Goal: Check status: Check status

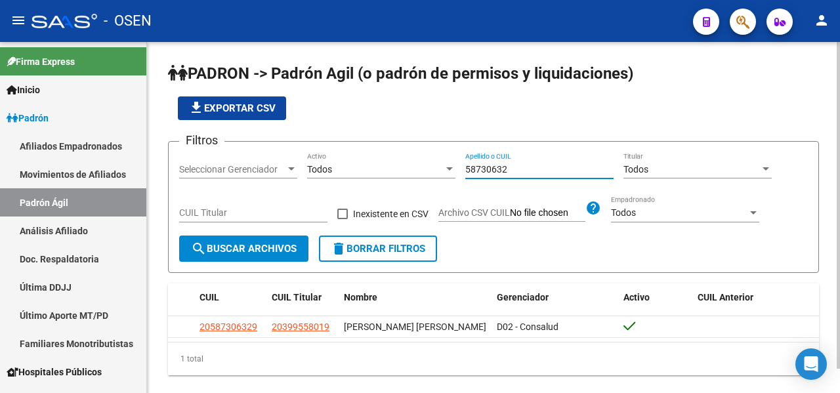
click at [532, 169] on input "58730632" at bounding box center [539, 169] width 148 height 11
drag, startPoint x: 540, startPoint y: 169, endPoint x: 337, endPoint y: 171, distance: 202.8
click at [337, 171] on div "Filtros Seleccionar Gerenciador Seleccionar Gerenciador Todos Activo 58730632 A…" at bounding box center [493, 193] width 629 height 83
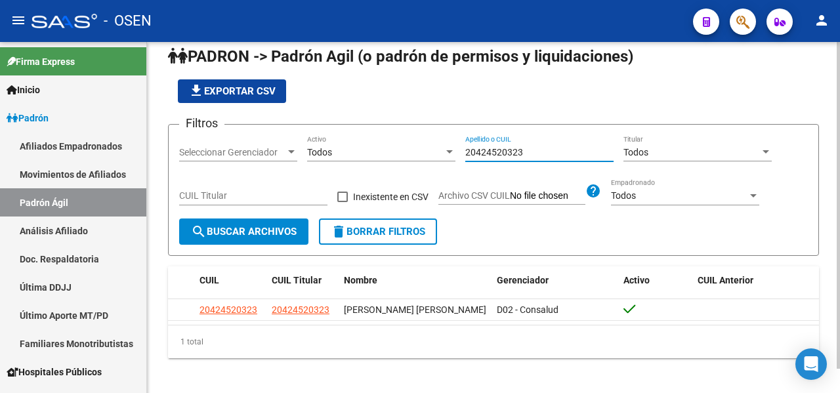
scroll to position [26, 0]
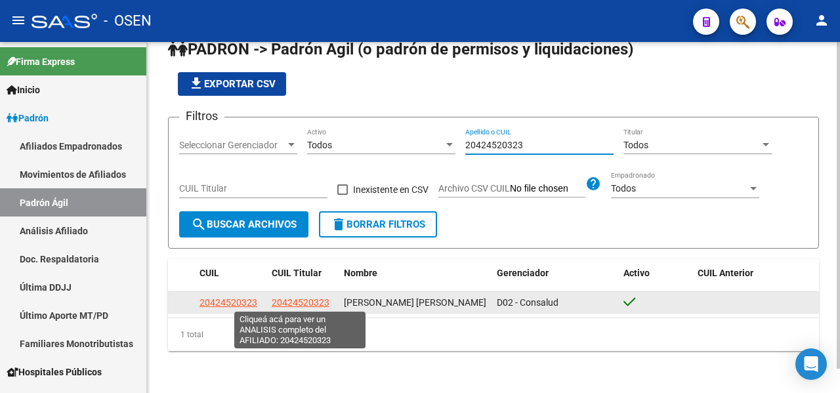
type input "20424520323"
click at [295, 303] on span "20424520323" at bounding box center [301, 302] width 58 height 11
type textarea "20424520323"
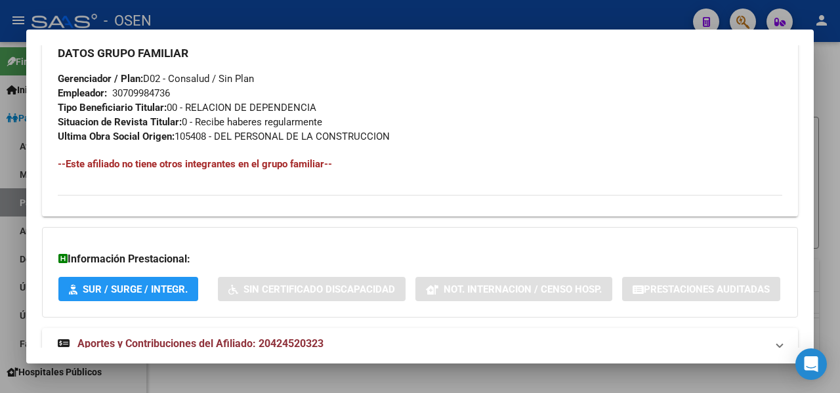
scroll to position [716, 0]
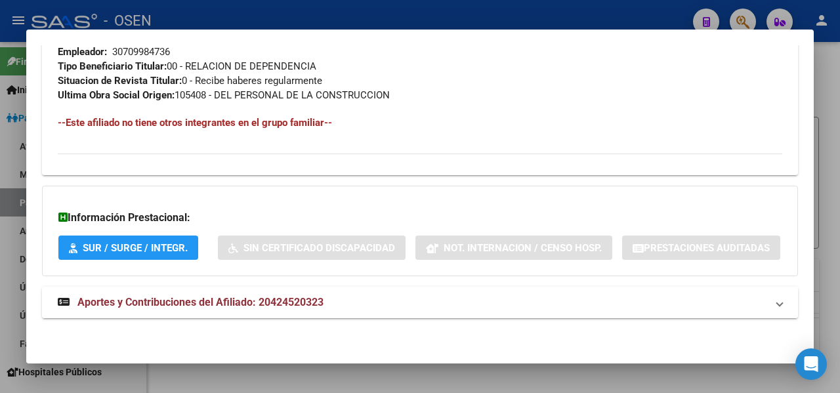
click at [202, 301] on span "Aportes y Contribuciones del Afiliado: 20424520323" at bounding box center [200, 302] width 246 height 12
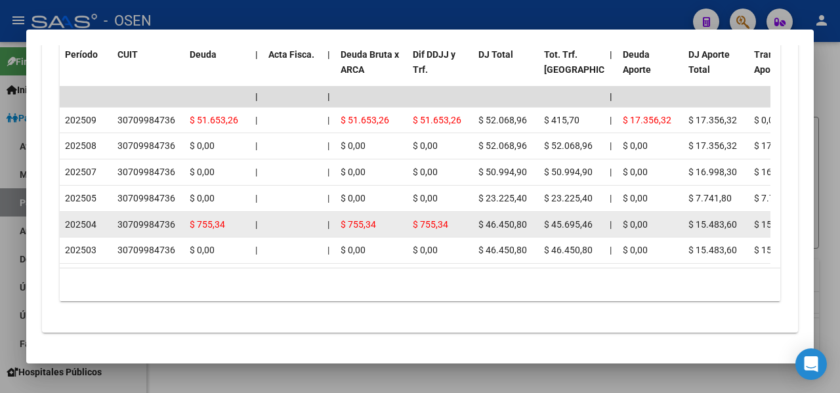
scroll to position [1175, 0]
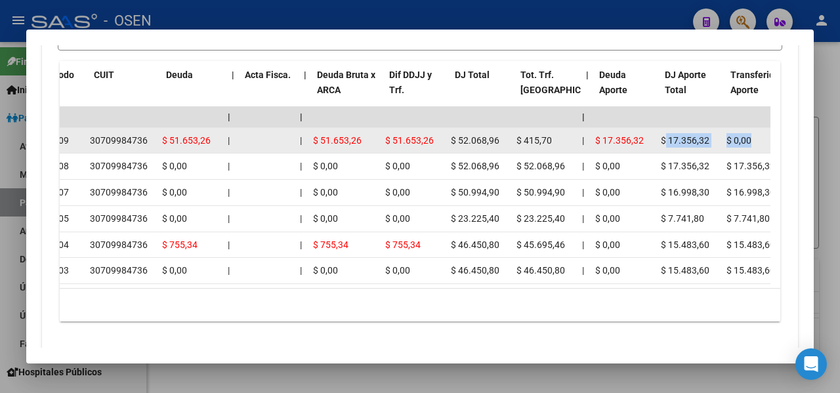
drag, startPoint x: 692, startPoint y: 173, endPoint x: 759, endPoint y: 173, distance: 67.0
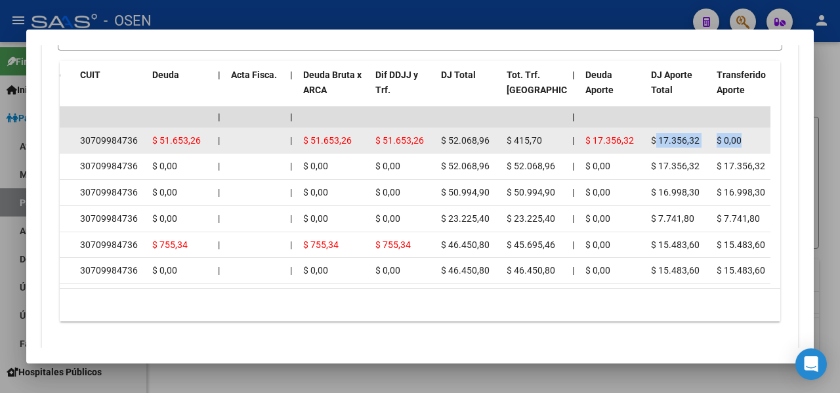
click at [700, 148] on div "$ 17.356,32" at bounding box center [678, 140] width 55 height 15
drag, startPoint x: 655, startPoint y: 173, endPoint x: 702, endPoint y: 179, distance: 47.6
click at [702, 148] on div "$ 17.356,32" at bounding box center [678, 140] width 55 height 15
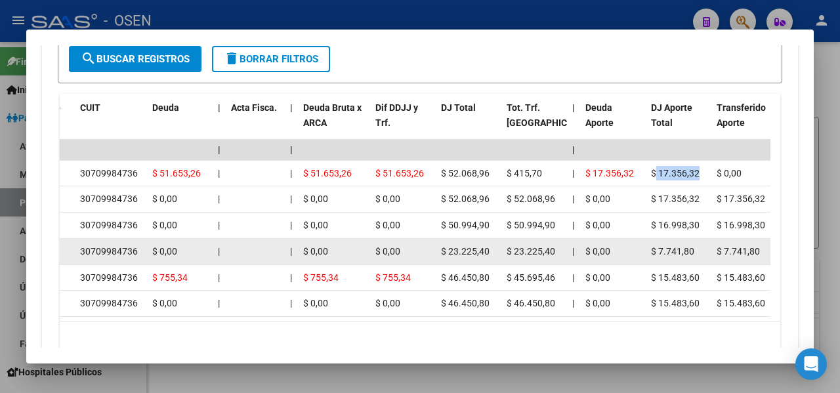
scroll to position [1175, 0]
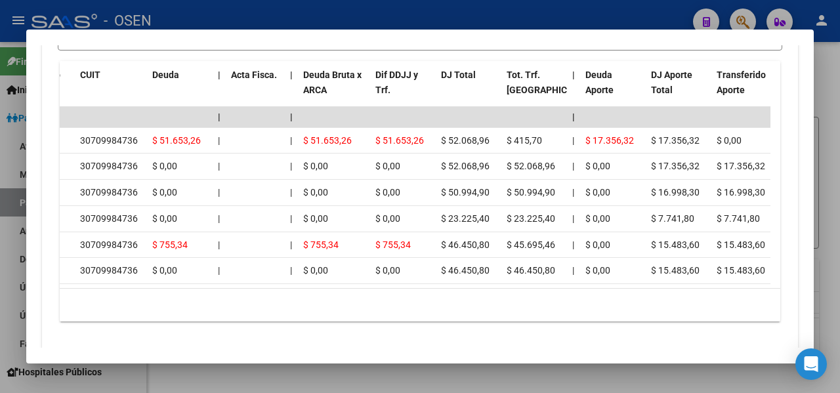
click at [840, 80] on div at bounding box center [420, 196] width 840 height 393
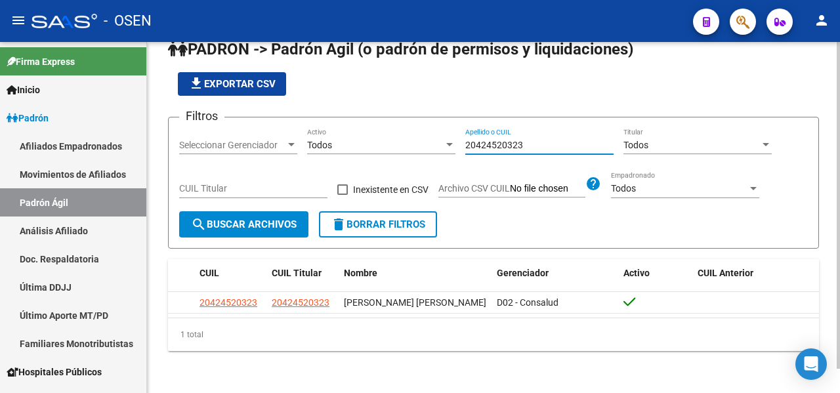
drag, startPoint x: 543, startPoint y: 142, endPoint x: 389, endPoint y: 129, distance: 154.1
click at [389, 129] on div "Filtros Seleccionar Gerenciador Seleccionar Gerenciador Todos Activo 2042452032…" at bounding box center [493, 169] width 629 height 83
paste input "12972717"
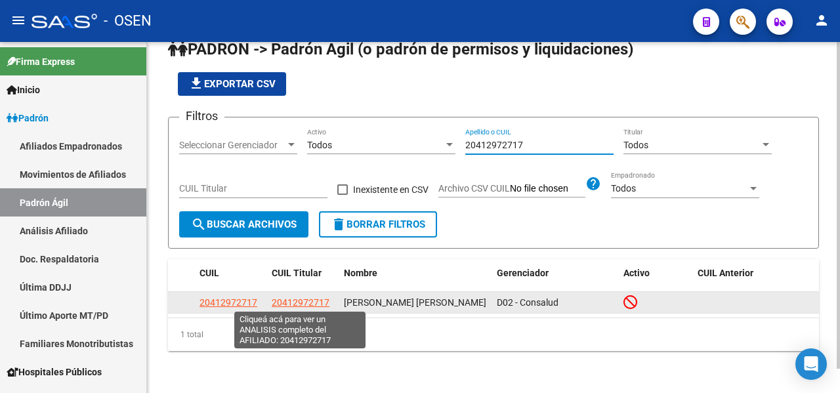
type input "20412972717"
click at [303, 301] on span "20412972717" at bounding box center [301, 302] width 58 height 11
type textarea "20412972717"
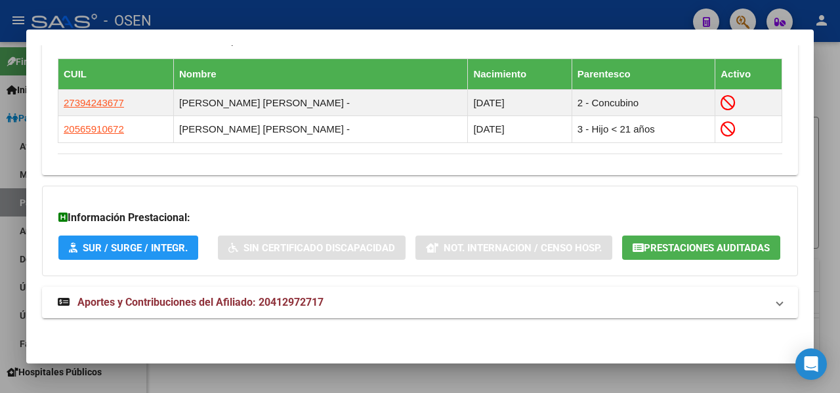
scroll to position [770, 0]
click at [840, 127] on div at bounding box center [420, 196] width 840 height 393
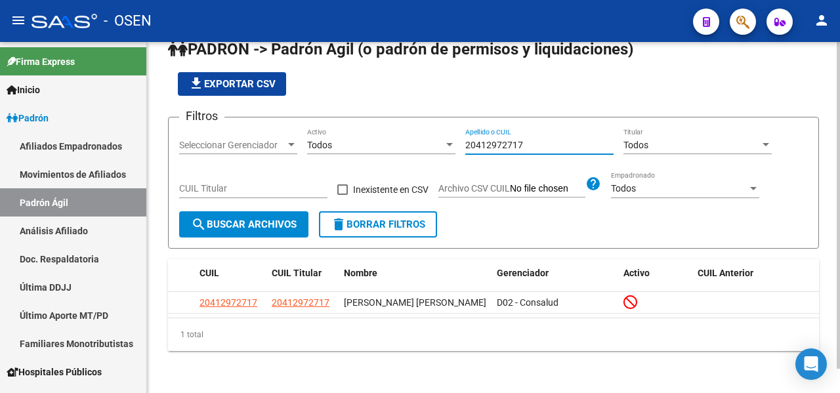
drag, startPoint x: 535, startPoint y: 144, endPoint x: 219, endPoint y: 142, distance: 316.4
click at [219, 142] on div "Filtros Seleccionar Gerenciador Seleccionar Gerenciador Todos Activo 2041297271…" at bounding box center [493, 169] width 629 height 83
paste input "311571215"
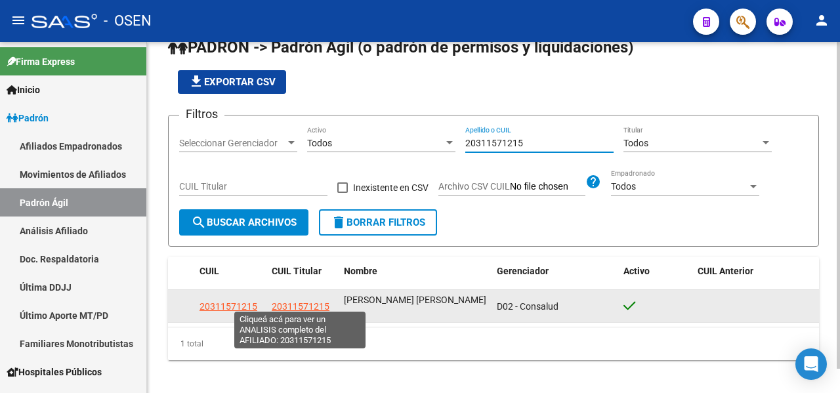
type input "20311571215"
click at [292, 301] on span "20311571215" at bounding box center [301, 306] width 58 height 11
type textarea "20311571215"
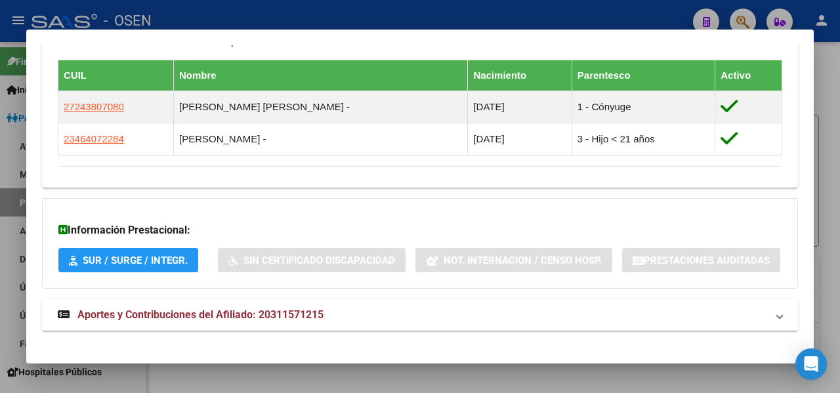
scroll to position [767, 0]
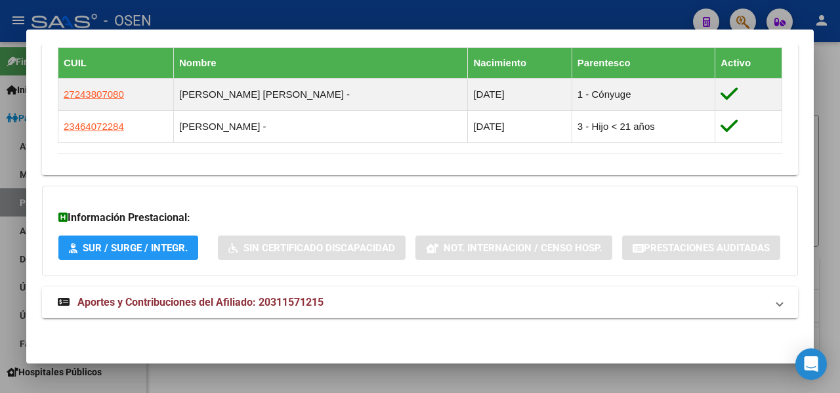
click at [219, 302] on span "Aportes y Contribuciones del Afiliado: 20311571215" at bounding box center [200, 302] width 246 height 12
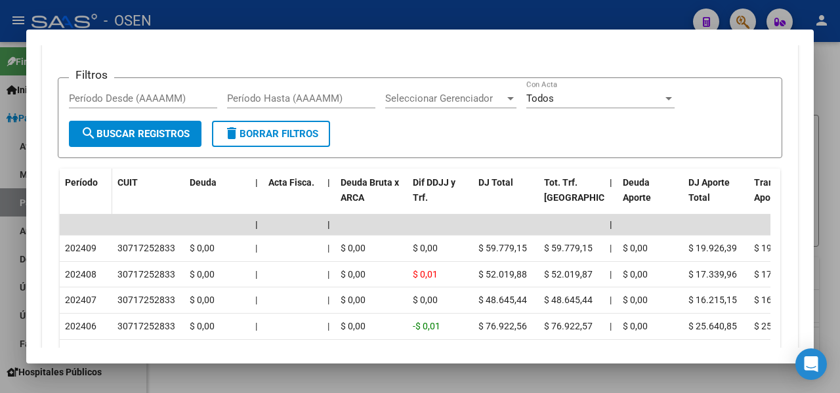
scroll to position [1088, 0]
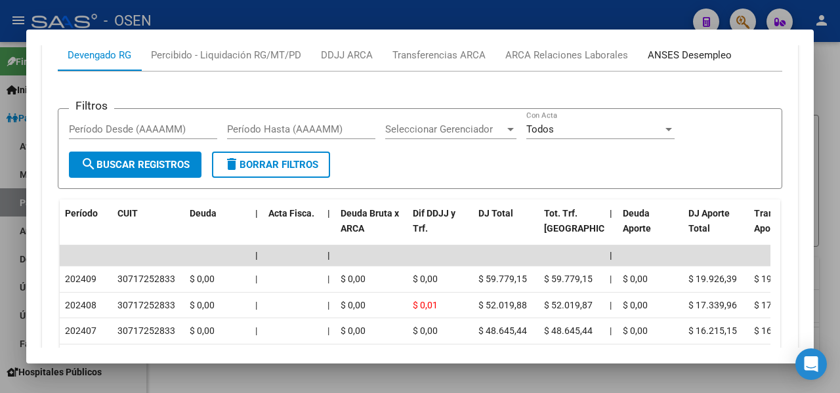
click at [691, 62] on div "ANSES Desempleo" at bounding box center [690, 55] width 84 height 14
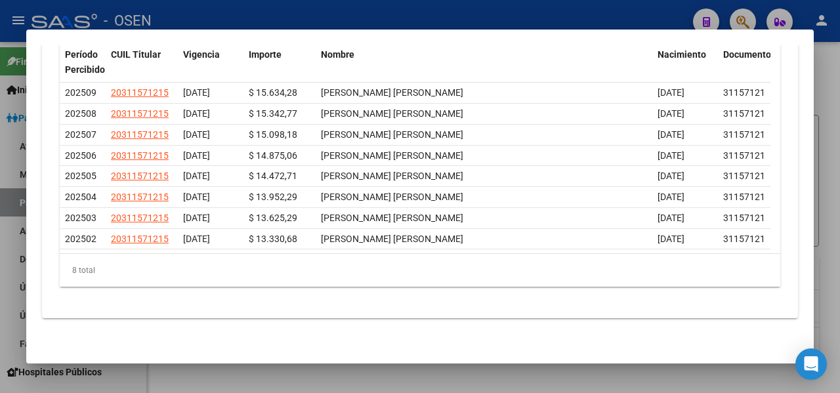
scroll to position [1163, 0]
click at [838, 58] on div at bounding box center [420, 196] width 840 height 393
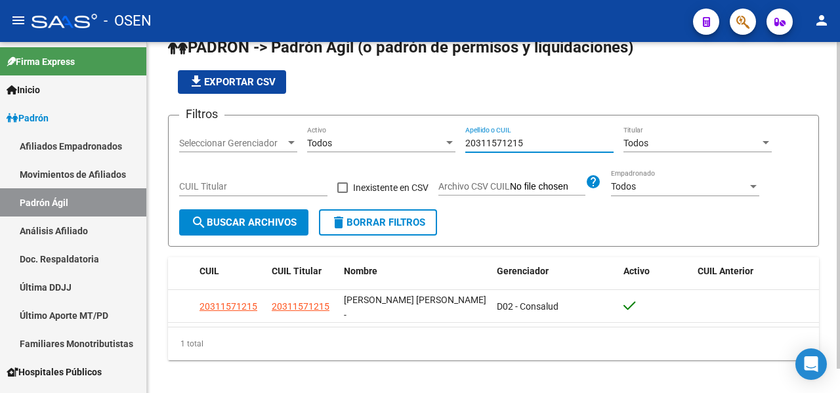
drag, startPoint x: 534, startPoint y: 142, endPoint x: 380, endPoint y: 140, distance: 153.6
click at [380, 140] on div "Filtros Seleccionar Gerenciador Seleccionar Gerenciador Todos Activo 2031157121…" at bounding box center [493, 167] width 629 height 83
paste input "5549482"
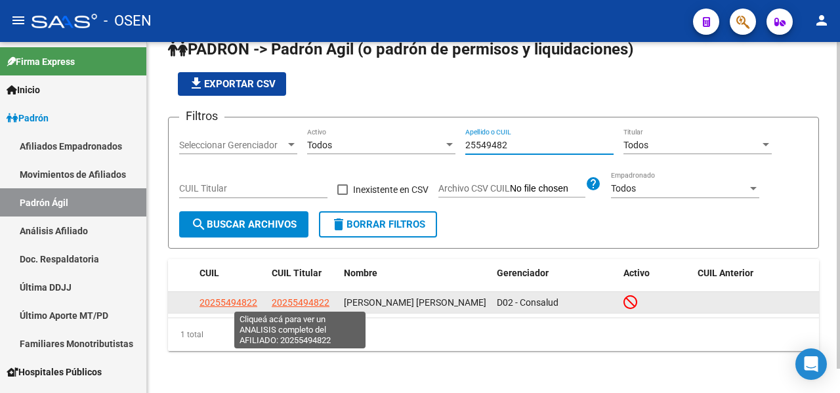
type input "25549482"
click at [311, 299] on span "20255494822" at bounding box center [301, 302] width 58 height 11
type textarea "20255494822"
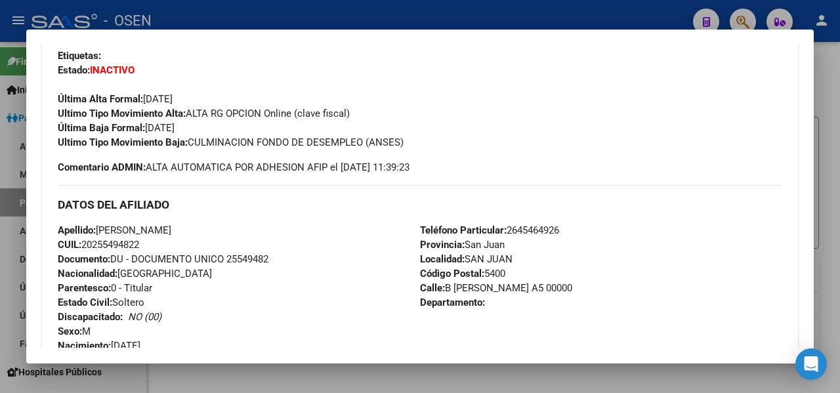
scroll to position [328, 0]
